Goal: Navigation & Orientation: Find specific page/section

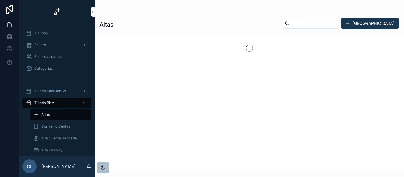
click at [84, 101] on icon "scrollable content" at bounding box center [84, 103] width 4 height 4
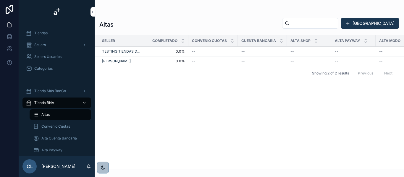
click at [82, 44] on icon "scrollable content" at bounding box center [84, 45] width 4 height 4
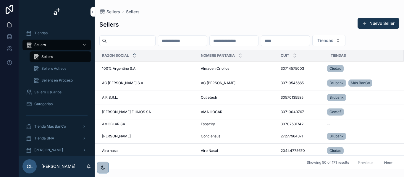
click at [83, 139] on icon "scrollable content" at bounding box center [84, 138] width 4 height 4
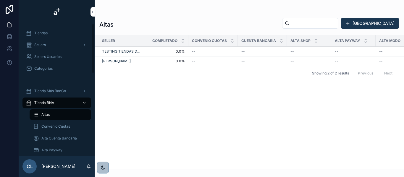
click at [57, 127] on span "Convenio Cuotas" at bounding box center [55, 126] width 29 height 5
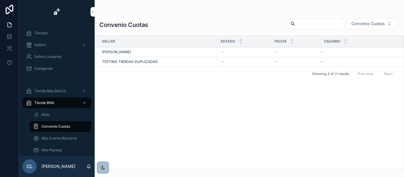
click at [85, 101] on icon "scrollable content" at bounding box center [84, 103] width 4 height 4
